Goal: Check status: Check status

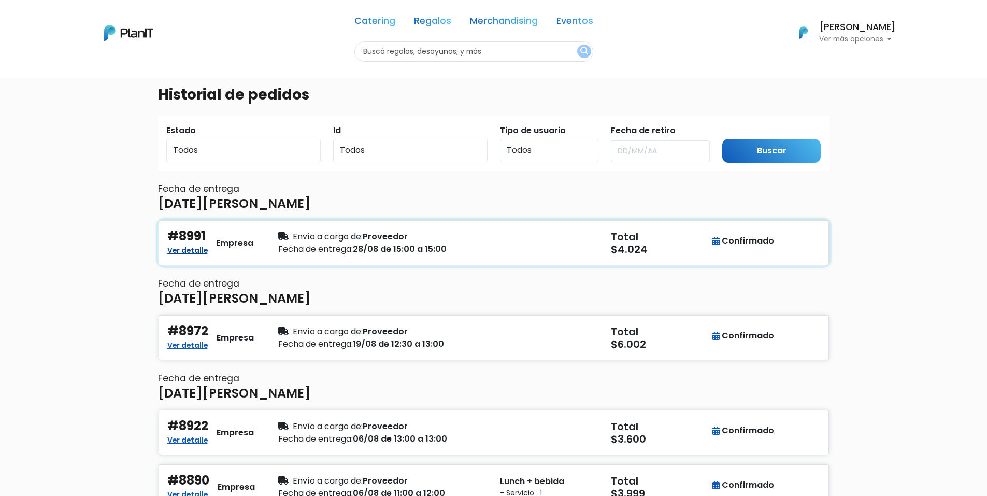
click at [195, 254] on link "Ver detalle" at bounding box center [187, 249] width 40 height 12
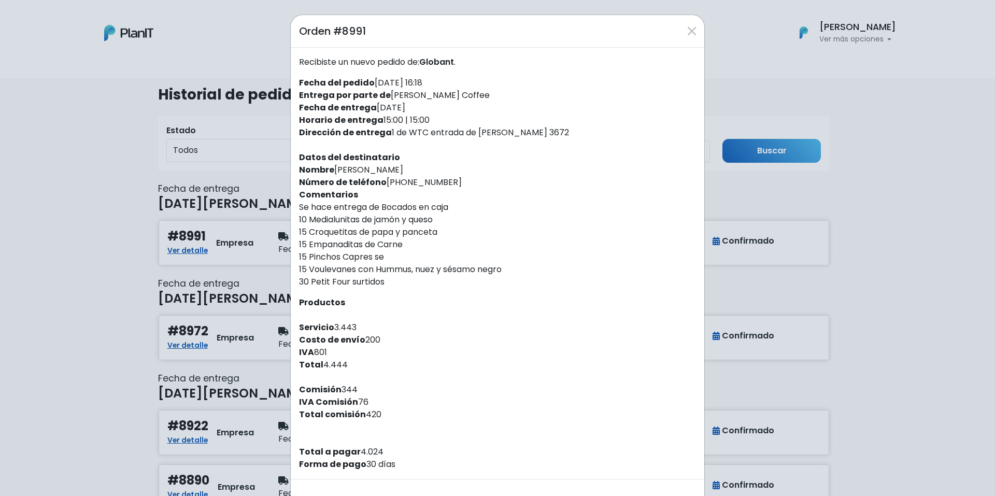
scroll to position [40, 0]
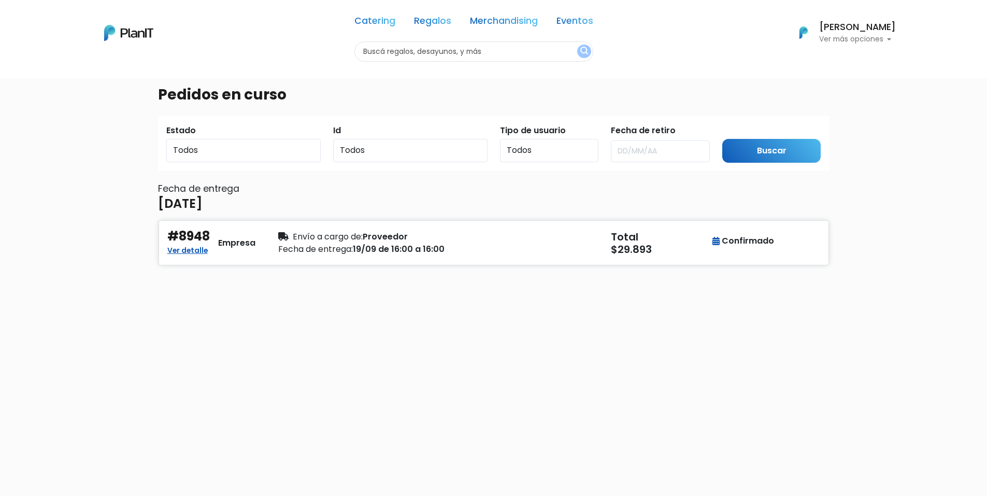
click at [862, 39] on p "Ver más opciones" at bounding box center [857, 39] width 77 height 7
click at [837, 101] on span "Historial" at bounding box center [828, 103] width 33 height 12
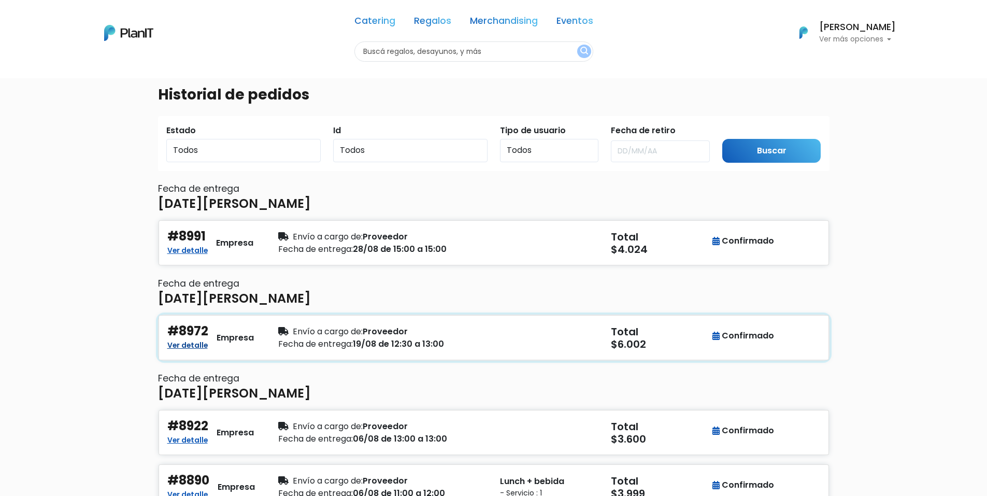
click at [193, 341] on link "Ver detalle" at bounding box center [187, 344] width 40 height 12
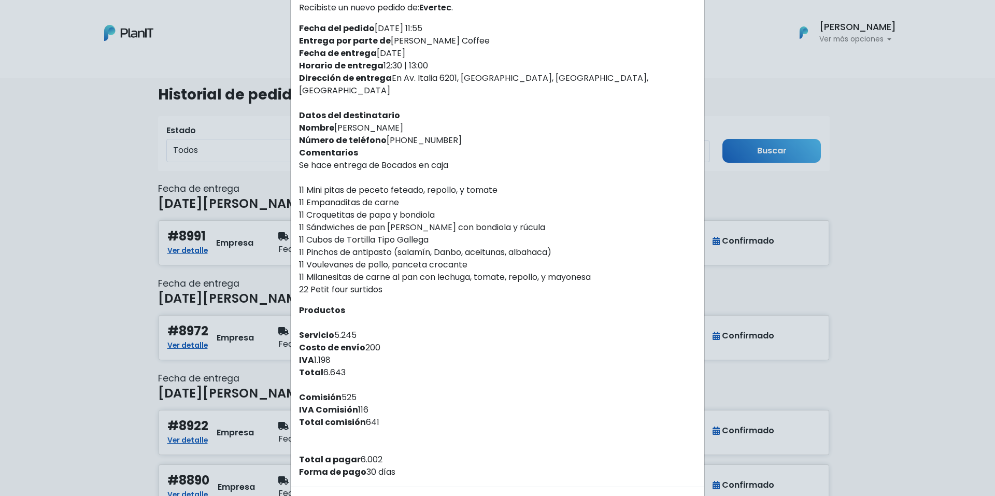
scroll to position [90, 0]
